Goal: Book appointment/travel/reservation

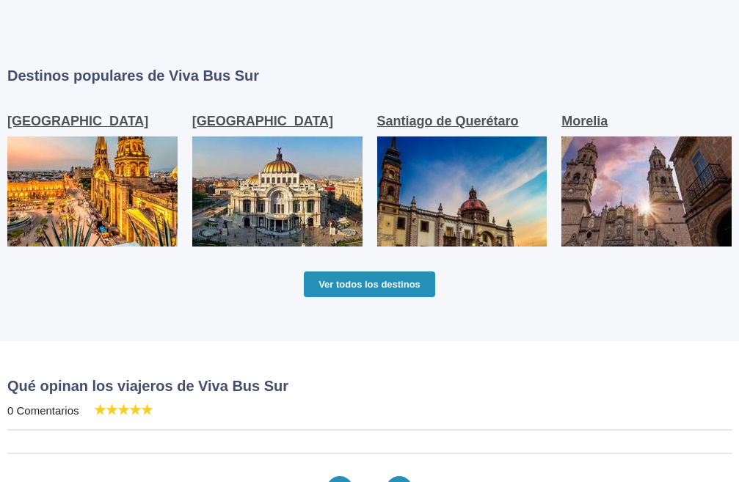
scroll to position [1087, 0]
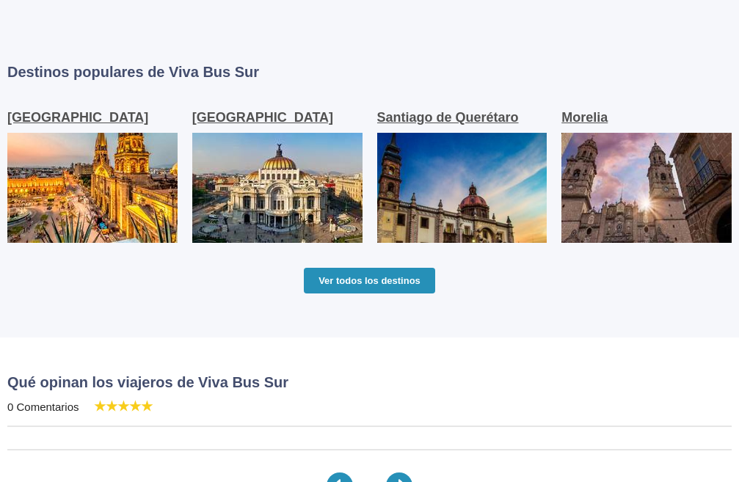
click at [265, 115] on p "[GEOGRAPHIC_DATA]" at bounding box center [277, 117] width 170 height 15
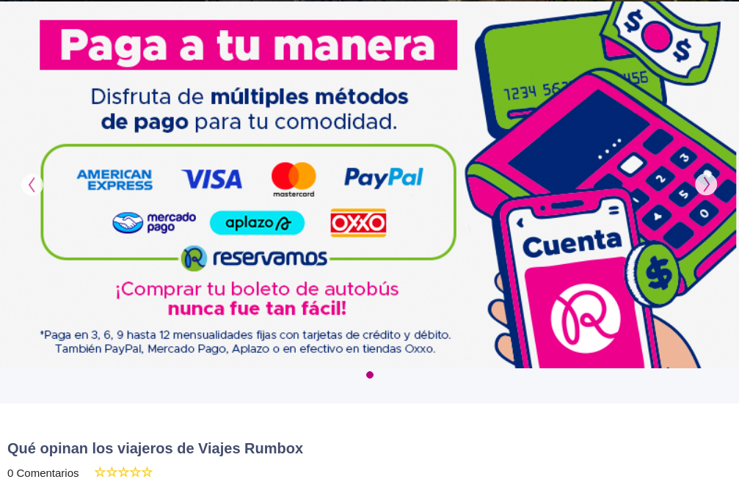
scroll to position [362, 0]
